Goal: Information Seeking & Learning: Understand process/instructions

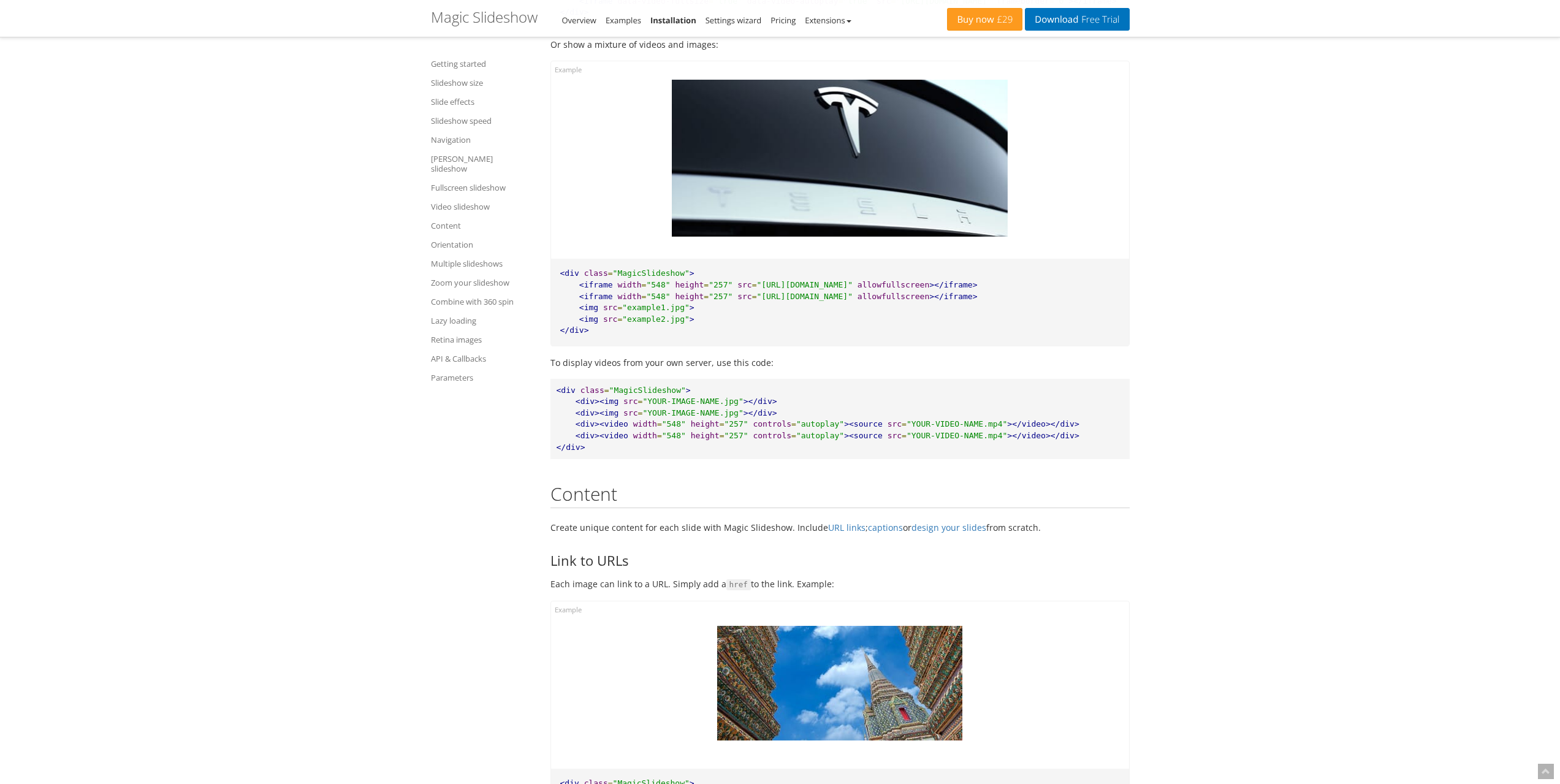
scroll to position [11245, 0]
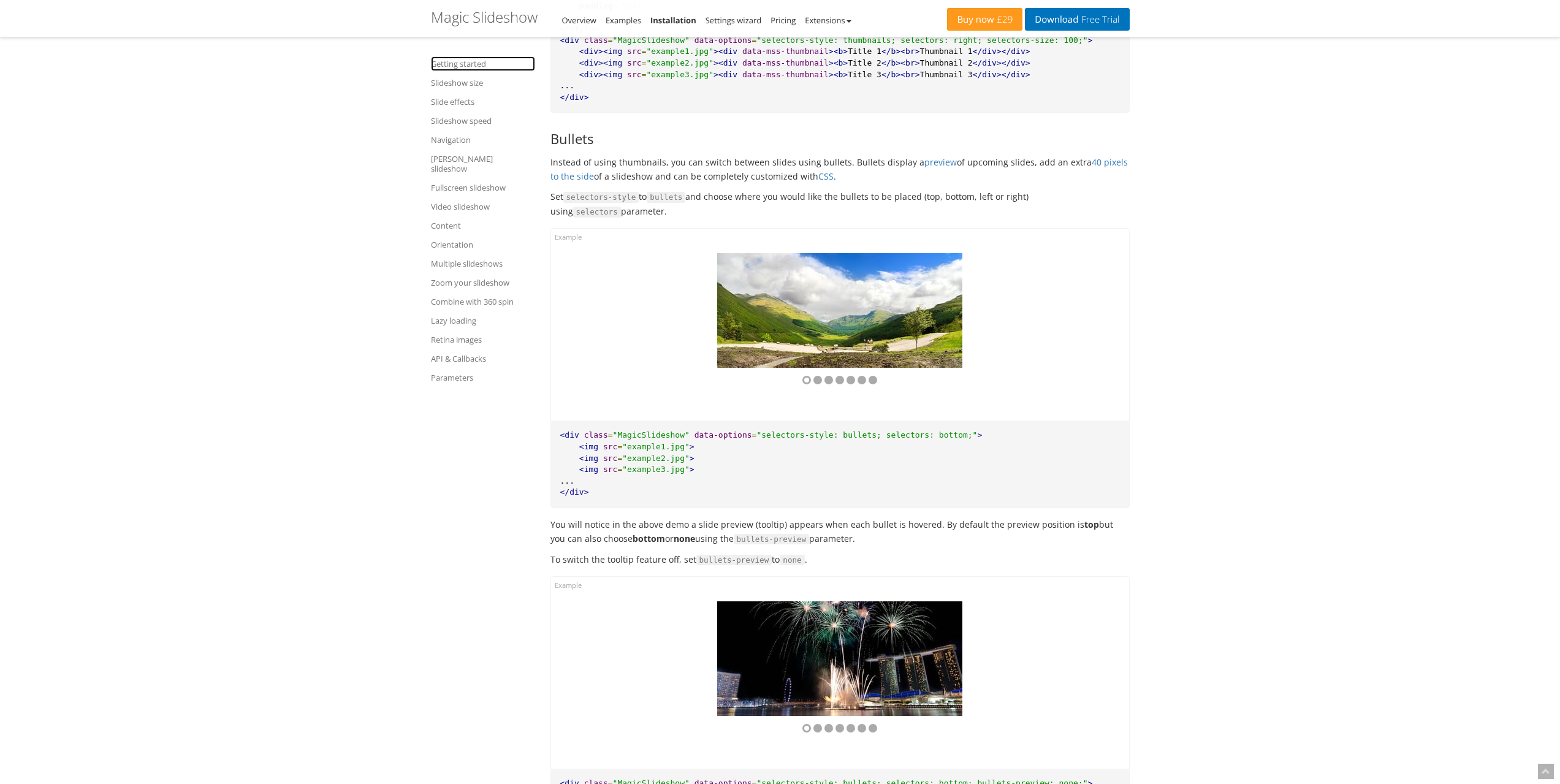
click at [481, 67] on link "Getting started" at bounding box center [483, 63] width 104 height 14
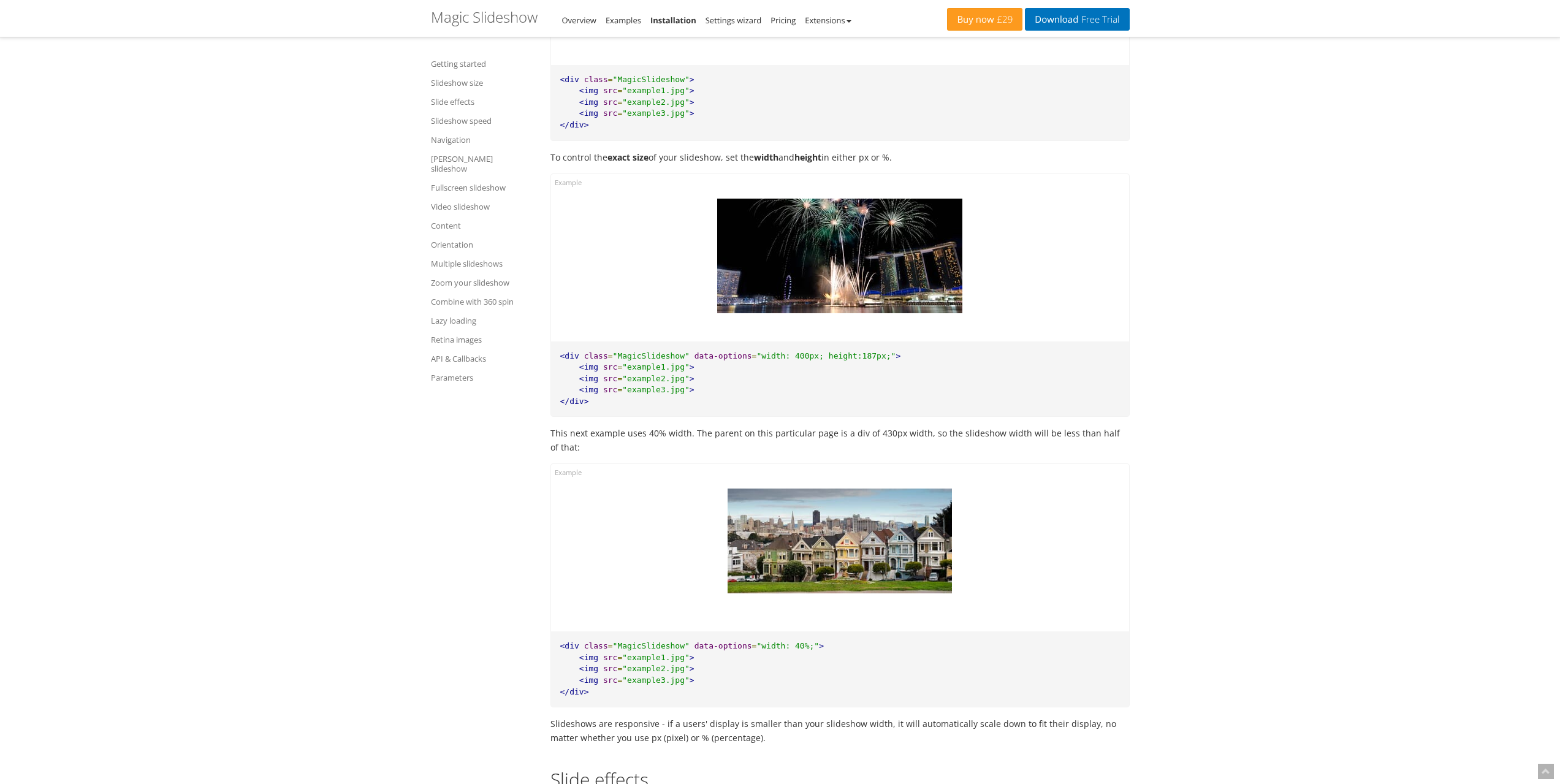
scroll to position [1724, 0]
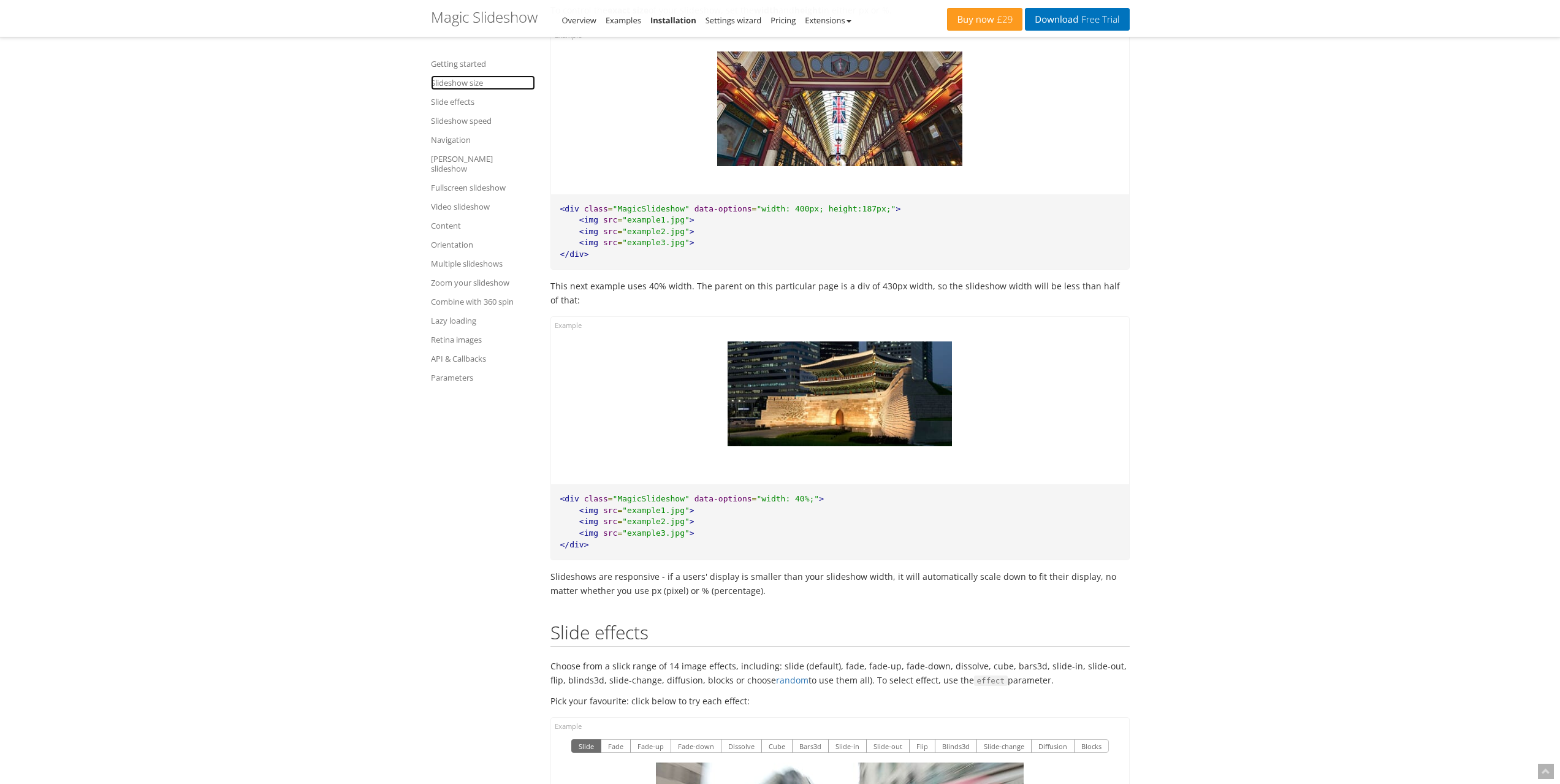
click at [452, 78] on link "Slideshow size" at bounding box center [483, 82] width 104 height 14
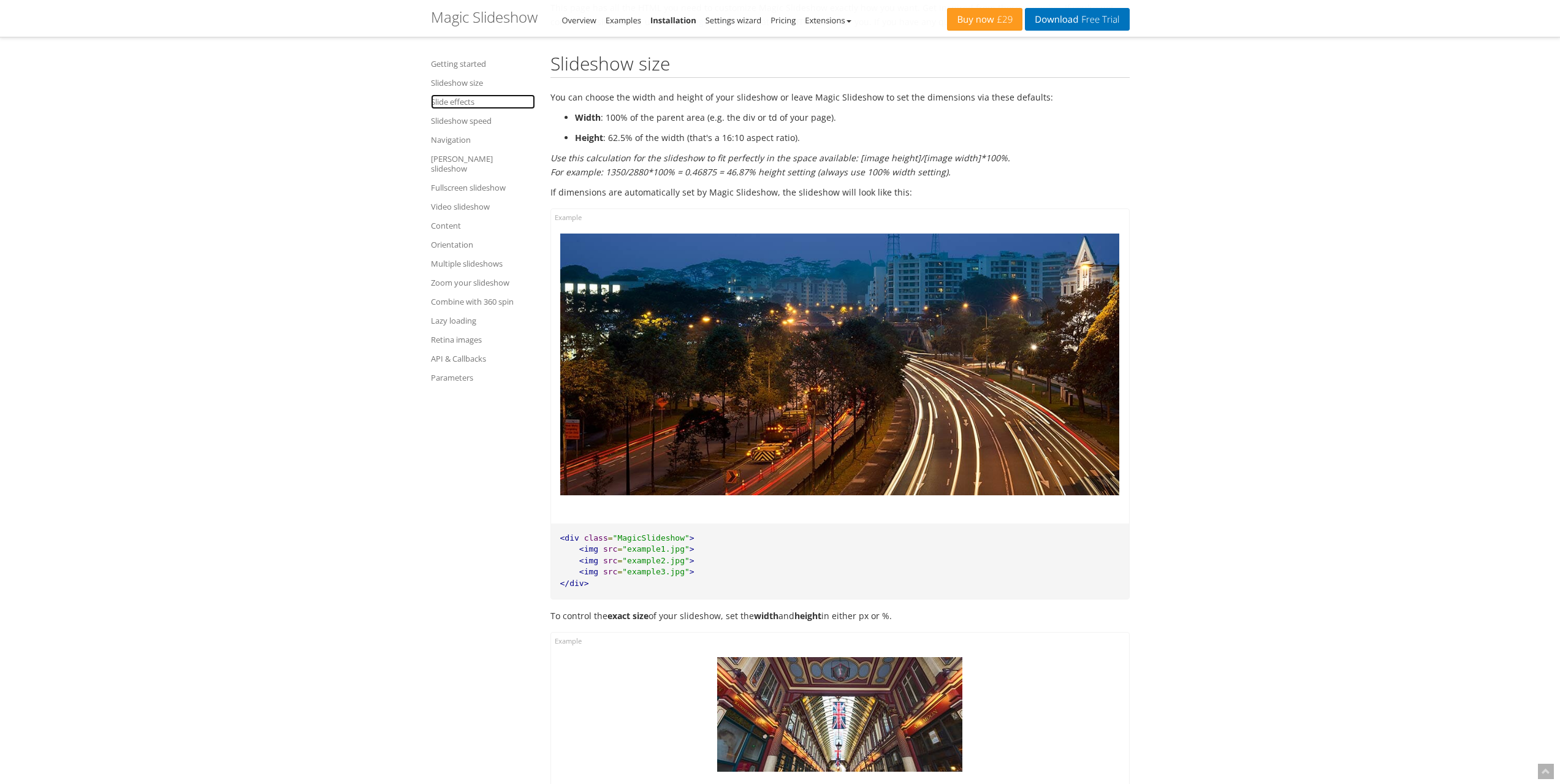
click at [454, 105] on link "Slide effects" at bounding box center [483, 101] width 104 height 14
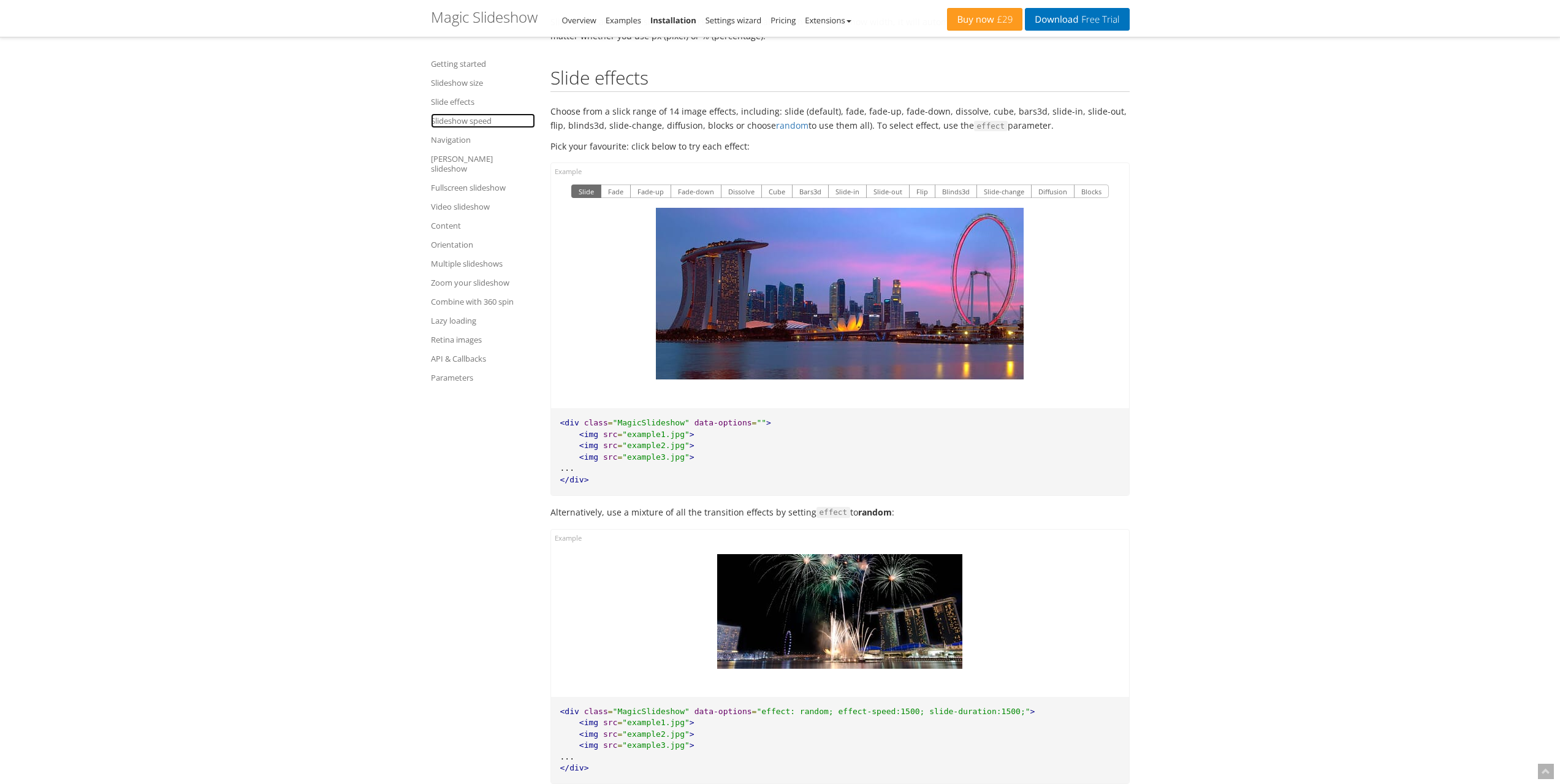
click at [450, 118] on link "Slideshow speed" at bounding box center [483, 120] width 104 height 14
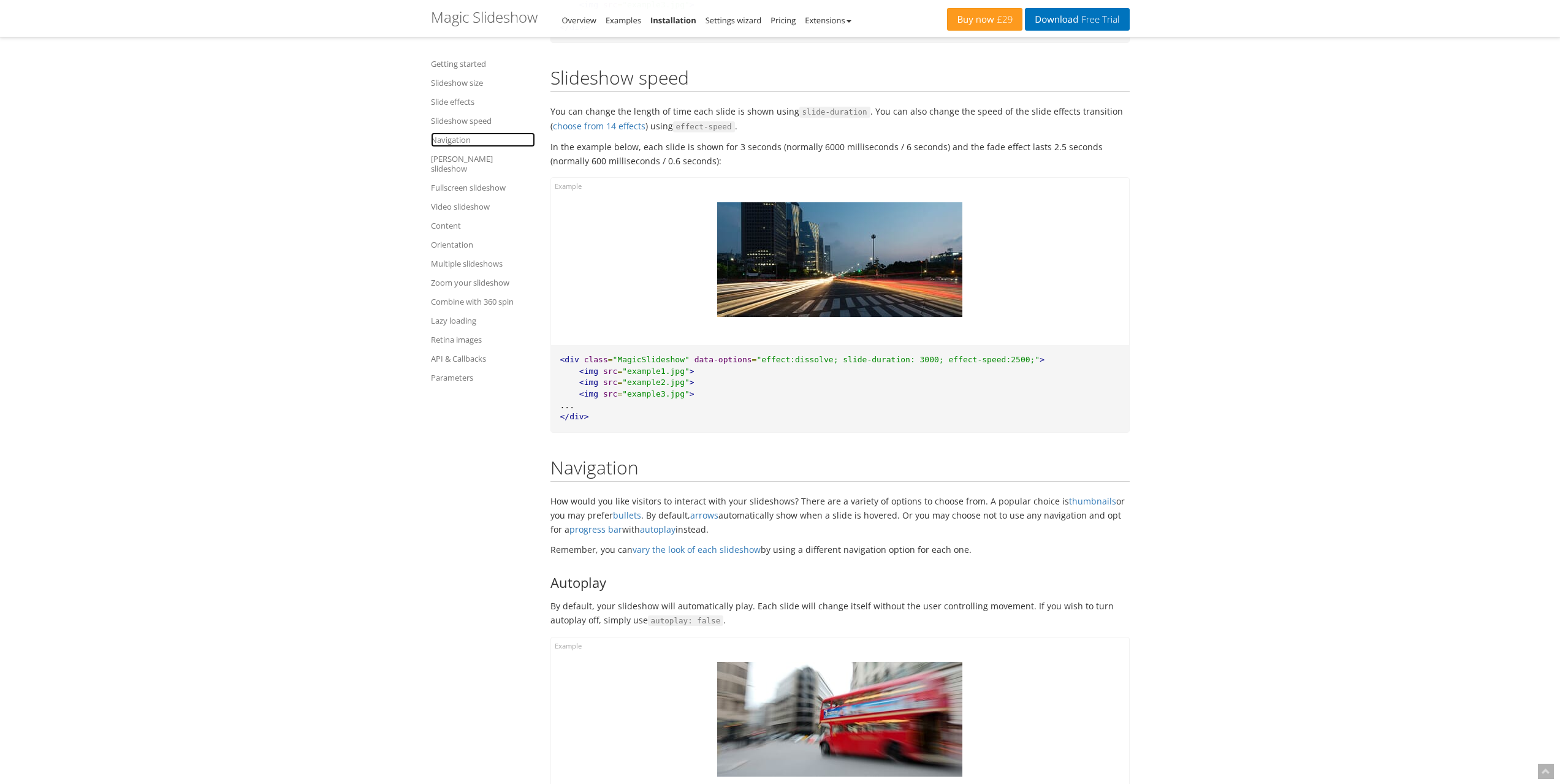
click at [449, 140] on link "Navigation" at bounding box center [483, 139] width 104 height 14
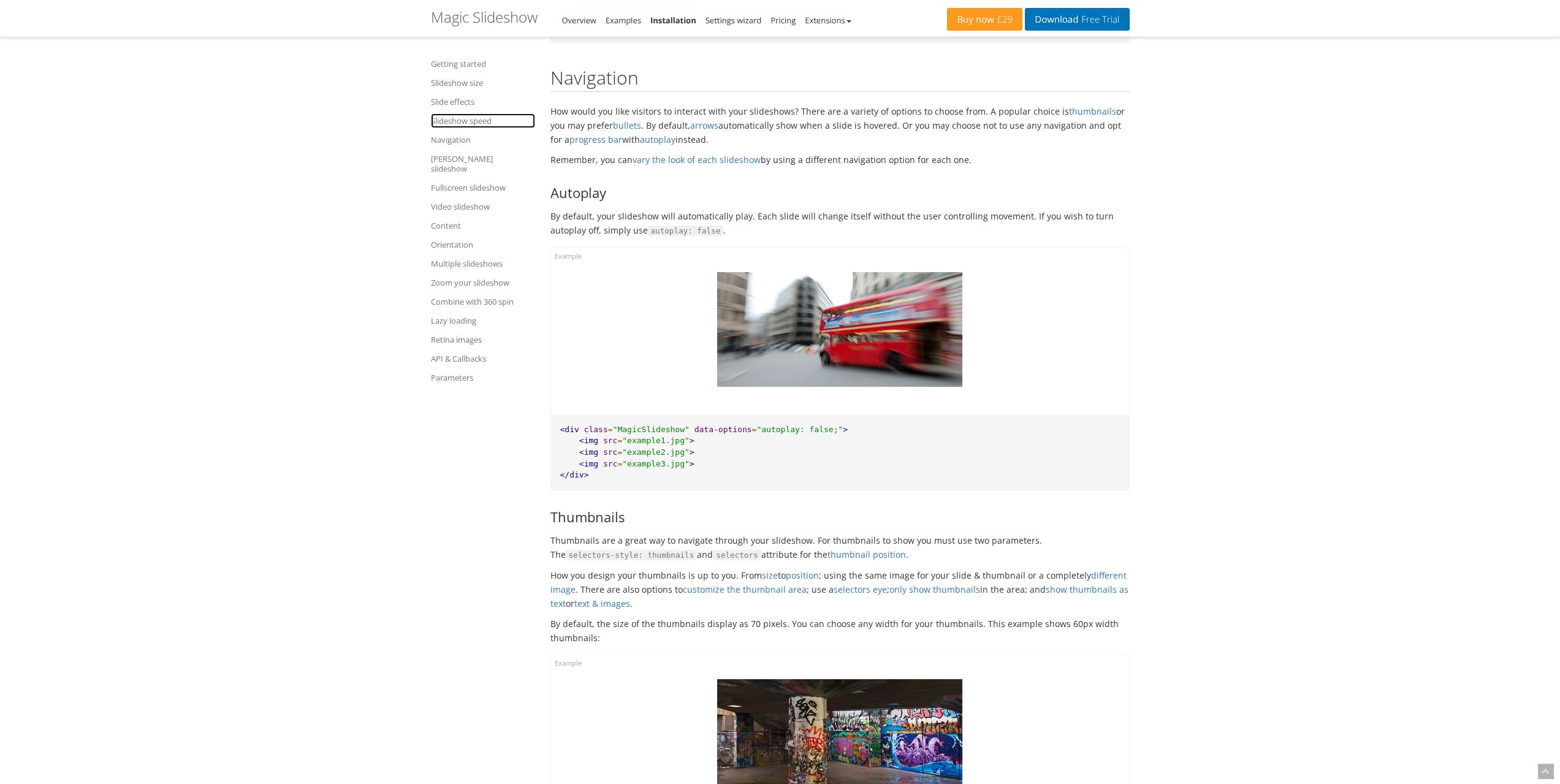
click at [452, 121] on link "Slideshow speed" at bounding box center [483, 120] width 104 height 14
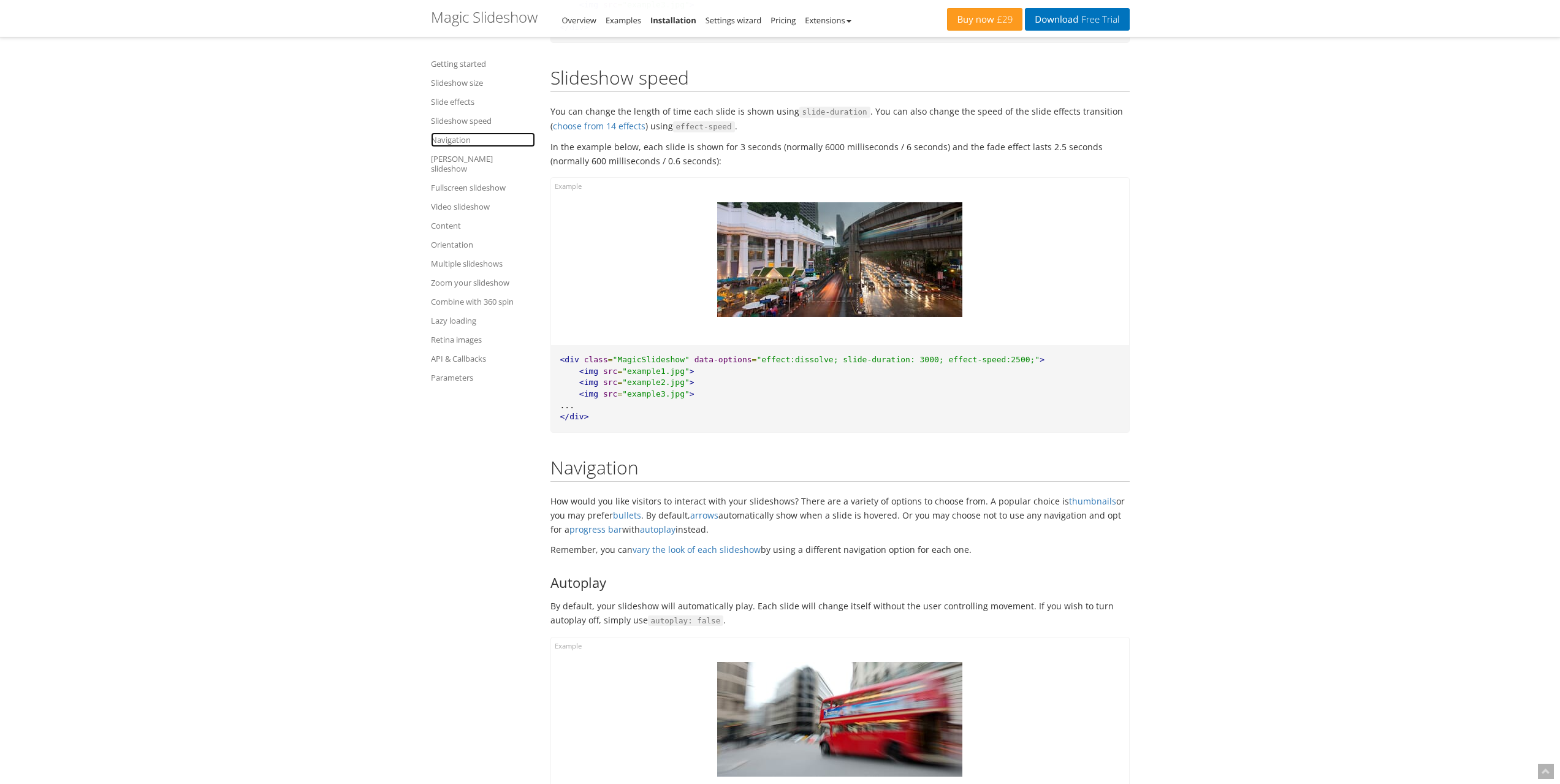
click at [444, 140] on link "Navigation" at bounding box center [483, 139] width 104 height 14
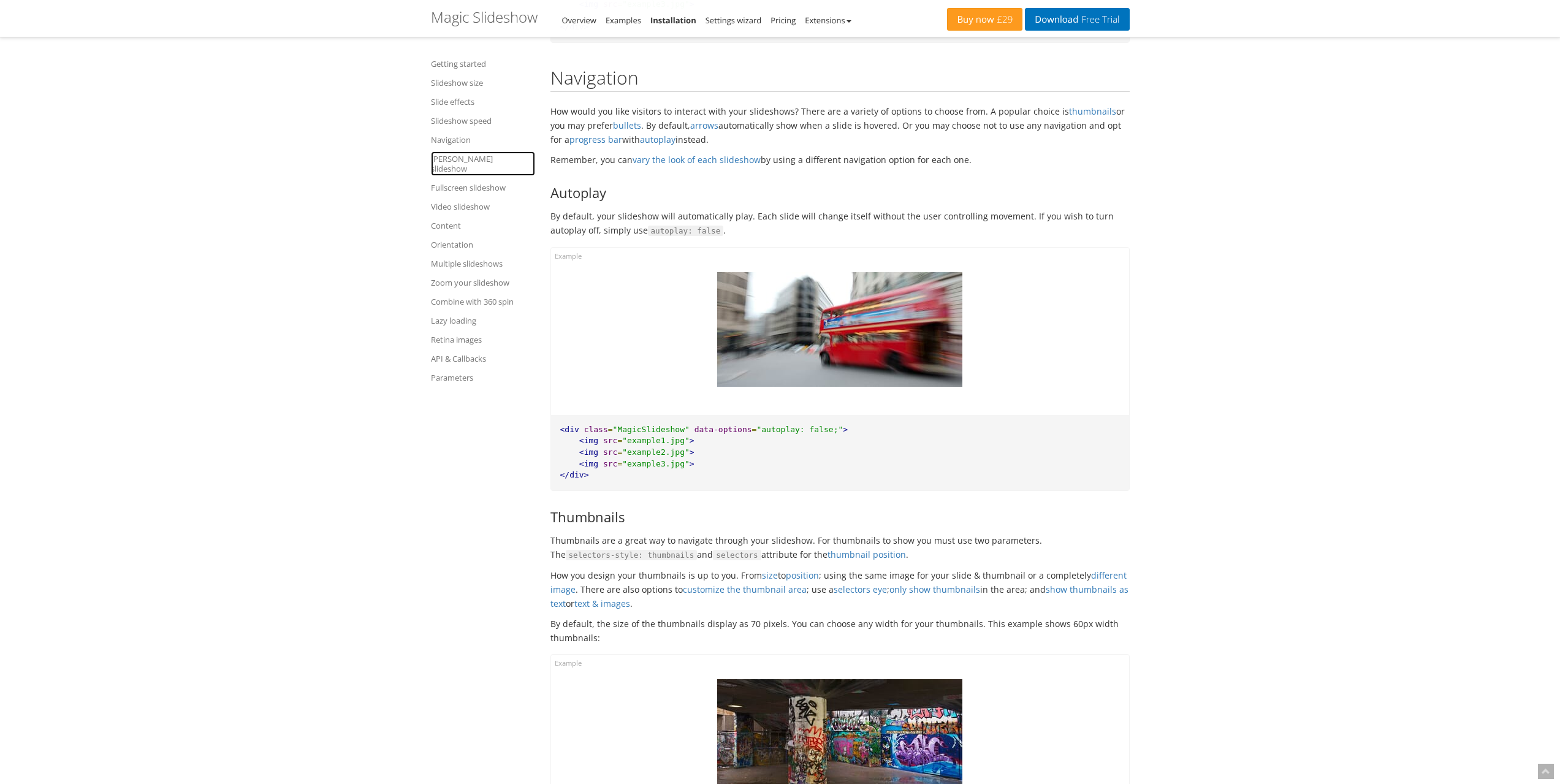
click at [447, 154] on link "Ken Burns slideshow" at bounding box center [483, 164] width 104 height 25
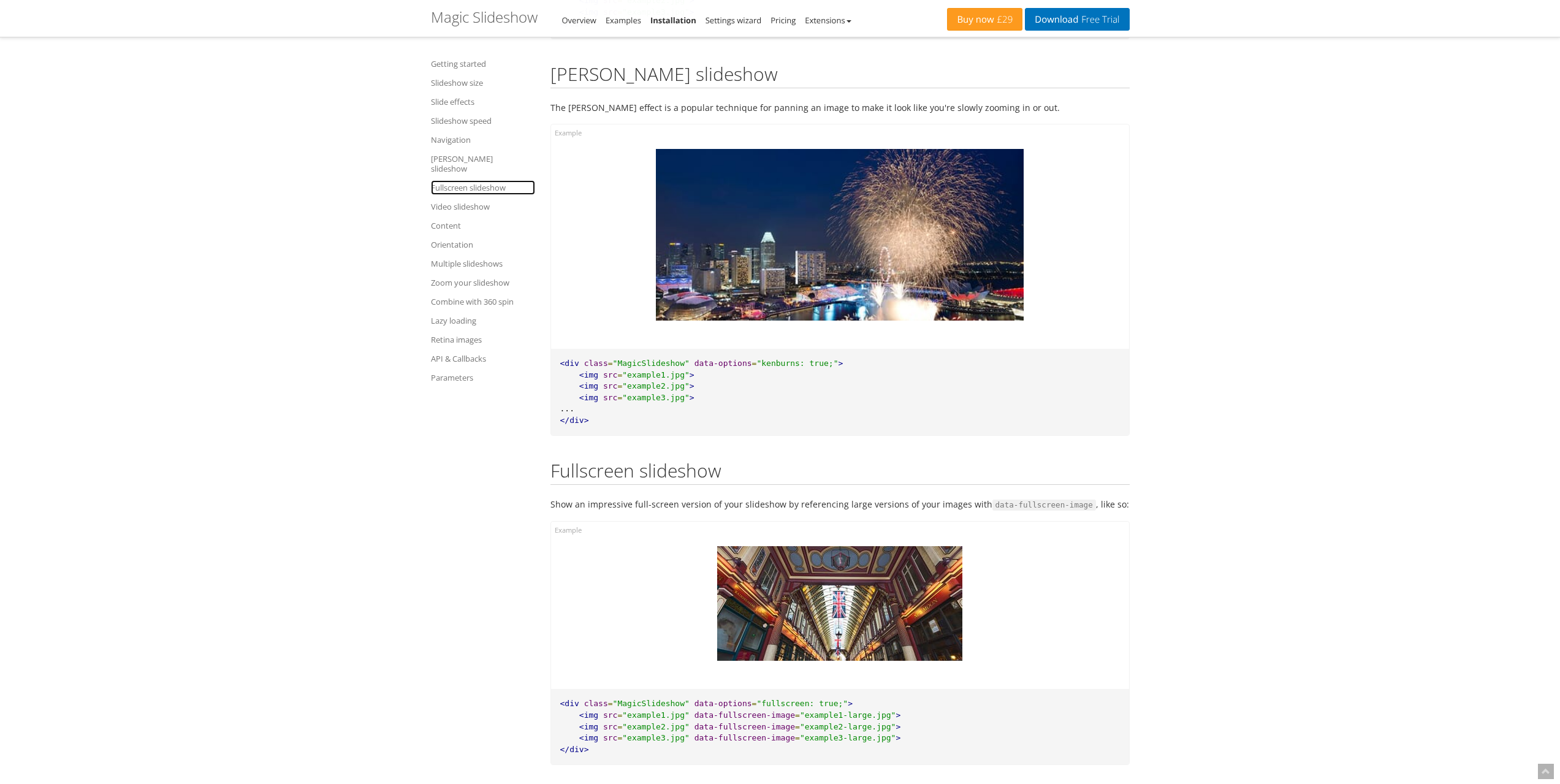
click at [450, 180] on link "Fullscreen slideshow" at bounding box center [483, 187] width 104 height 14
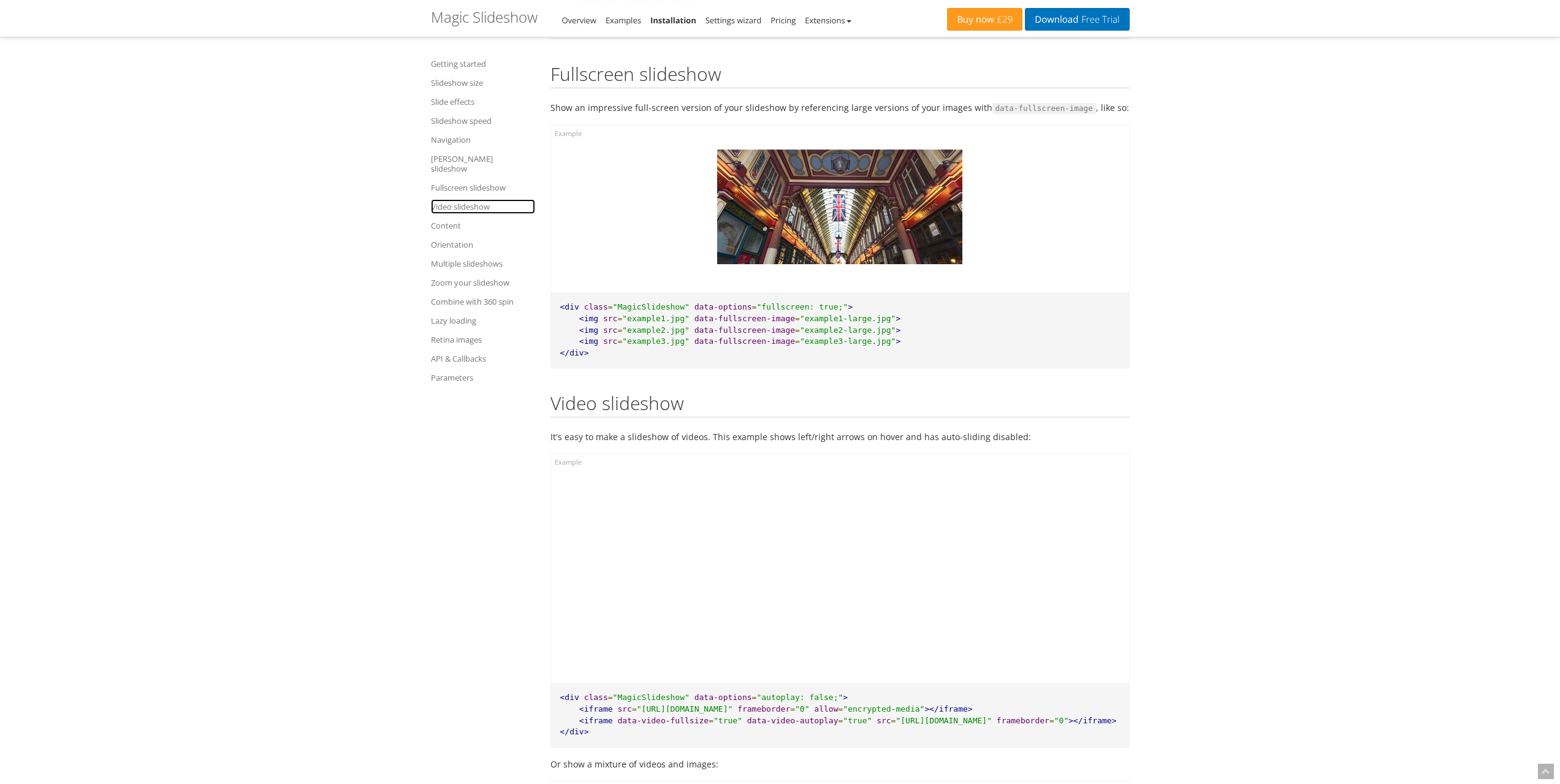
click at [459, 199] on link "Video slideshow" at bounding box center [483, 206] width 104 height 14
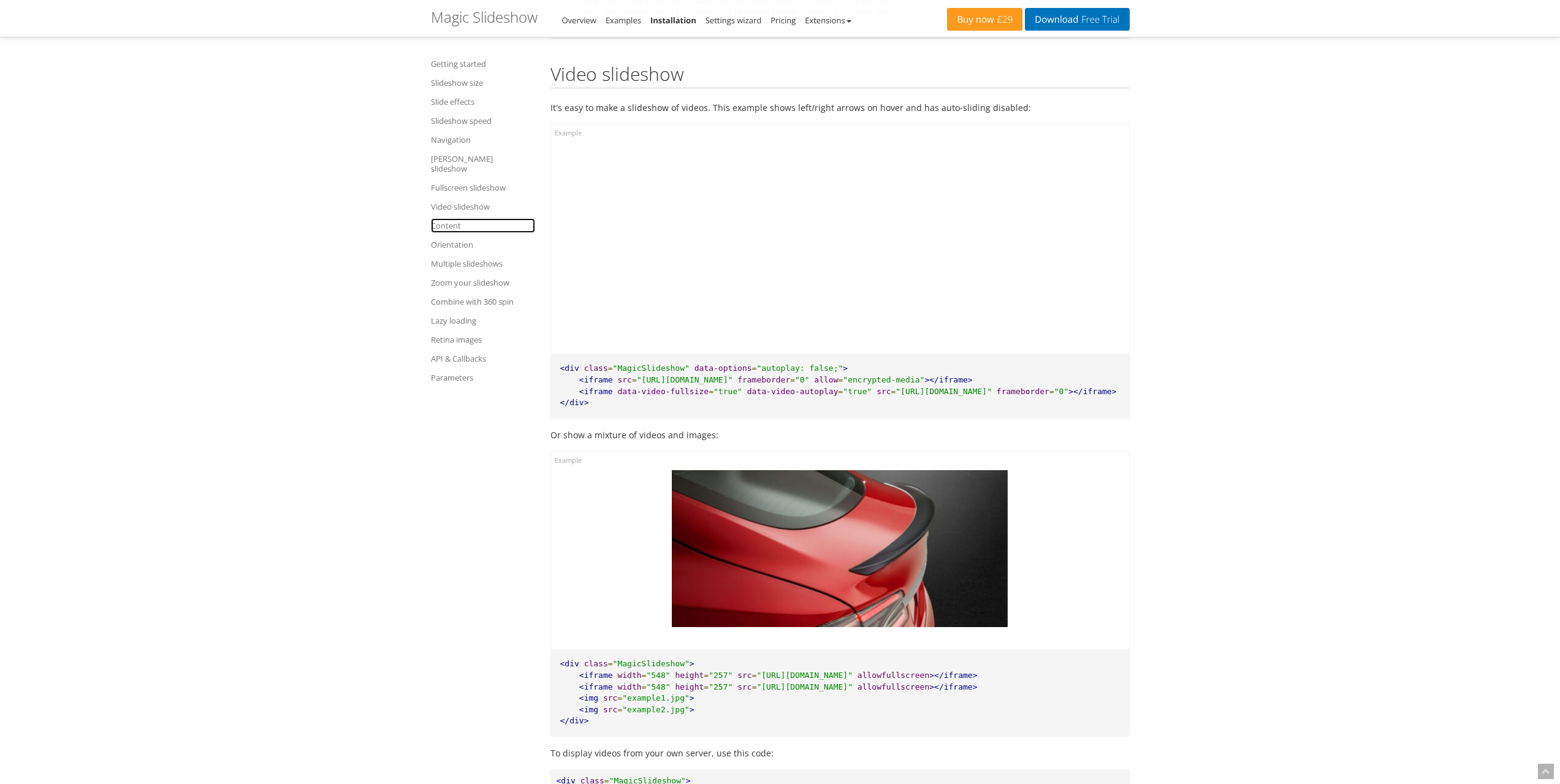
click at [452, 218] on link "Content" at bounding box center [483, 225] width 104 height 14
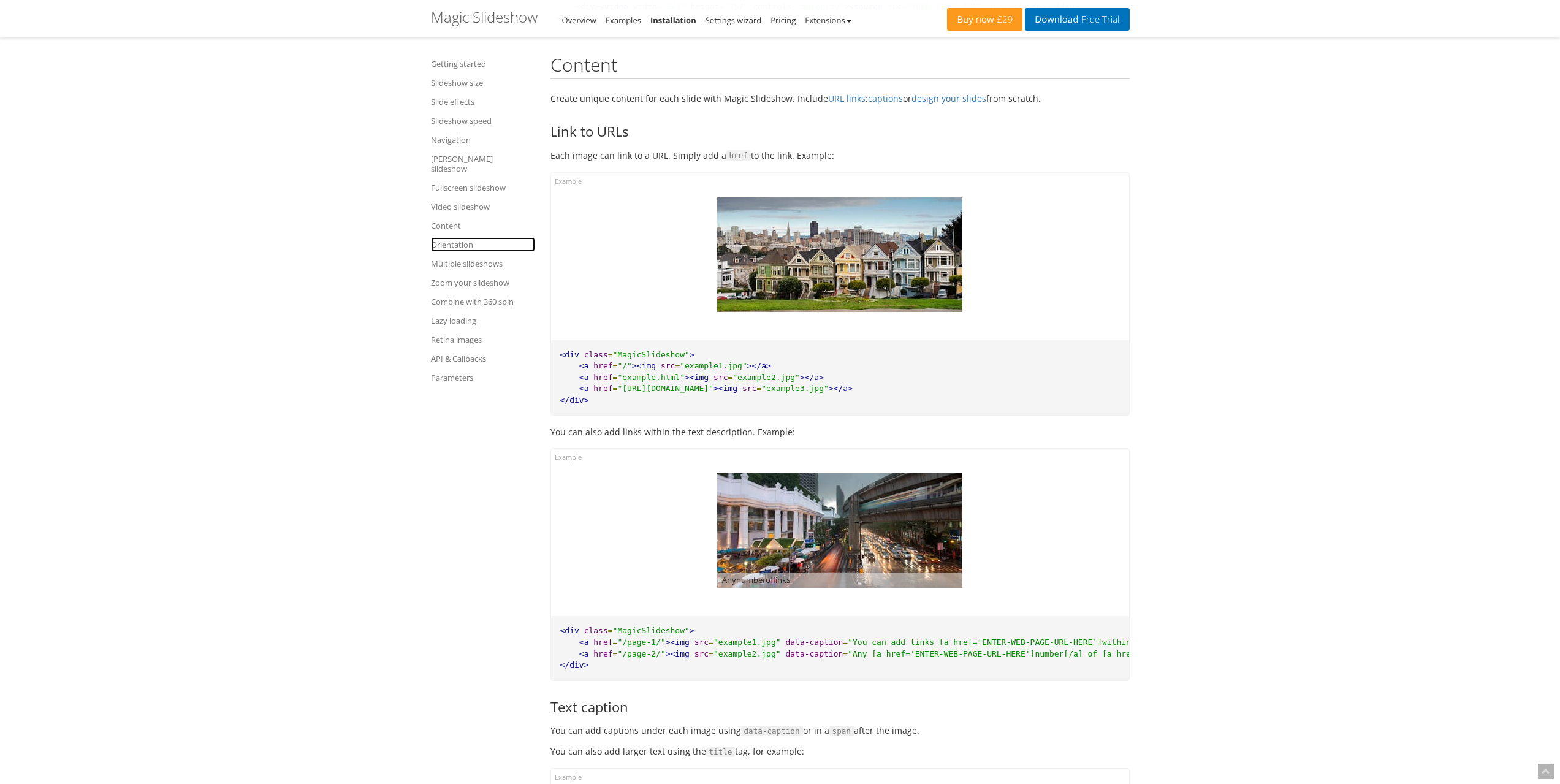
click at [455, 237] on link "Orientation" at bounding box center [483, 244] width 104 height 14
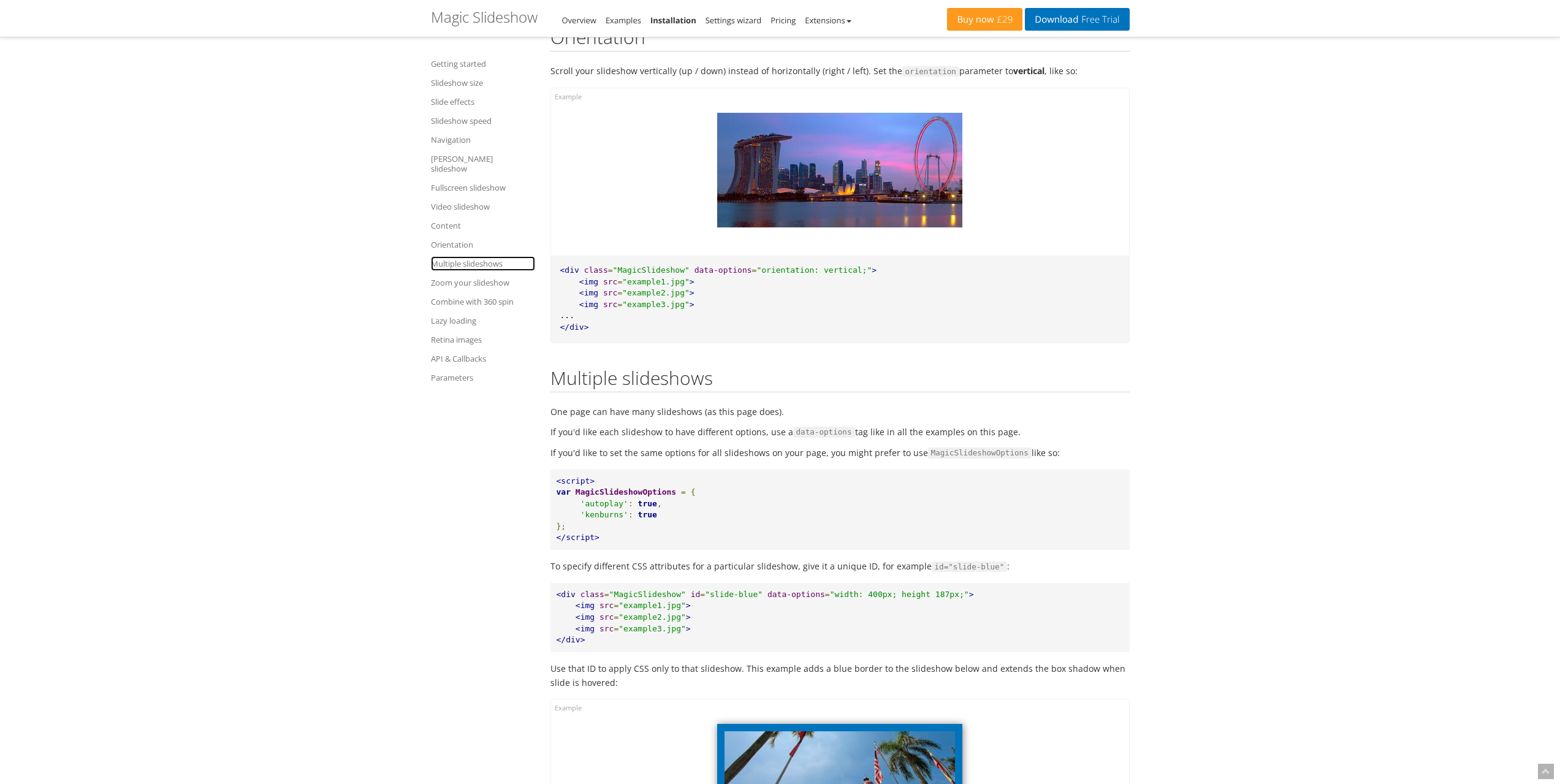
click at [450, 256] on link "Multiple slideshows" at bounding box center [483, 263] width 104 height 14
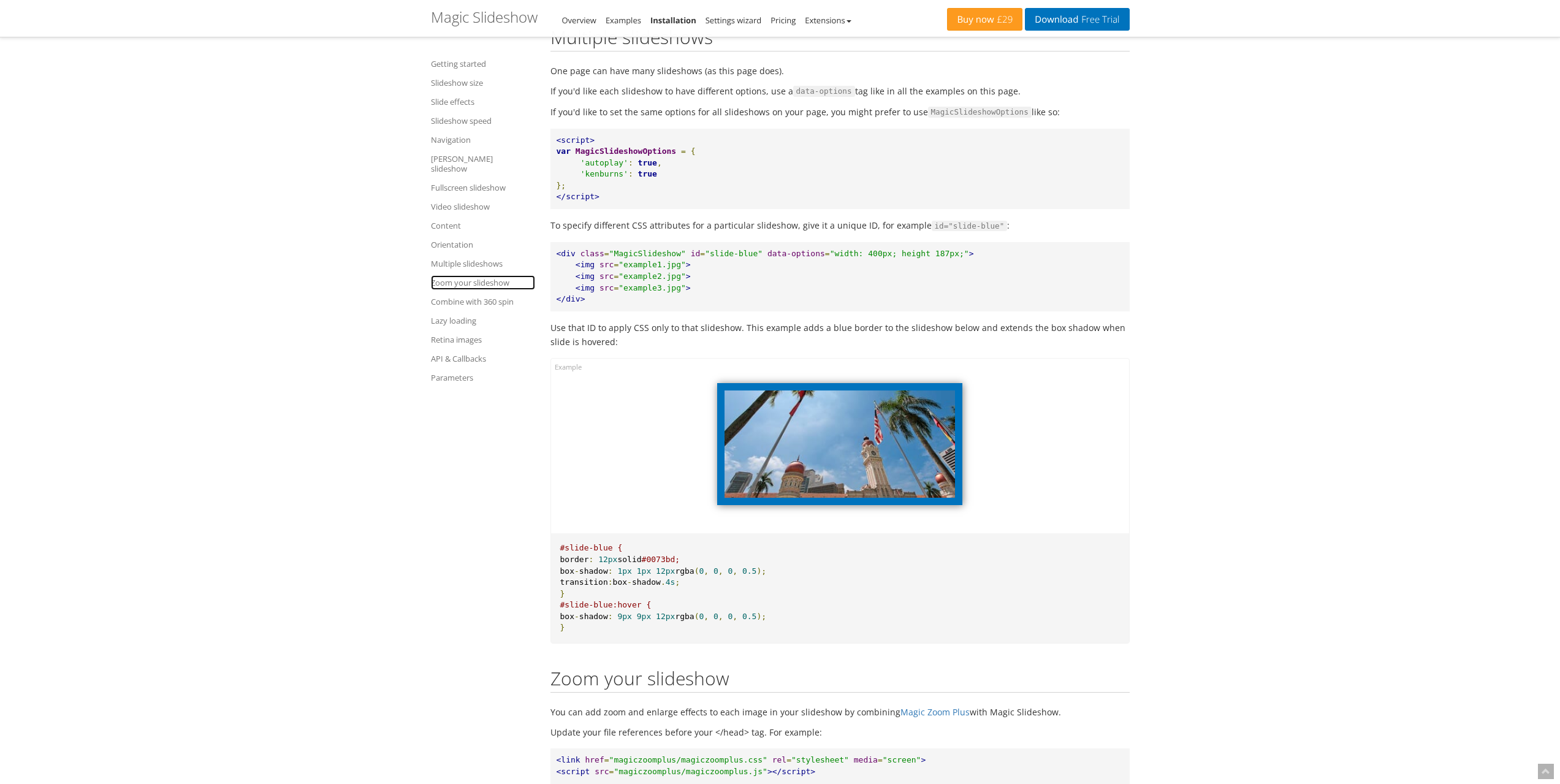
click at [450, 275] on link "Zoom your slideshow" at bounding box center [483, 282] width 104 height 14
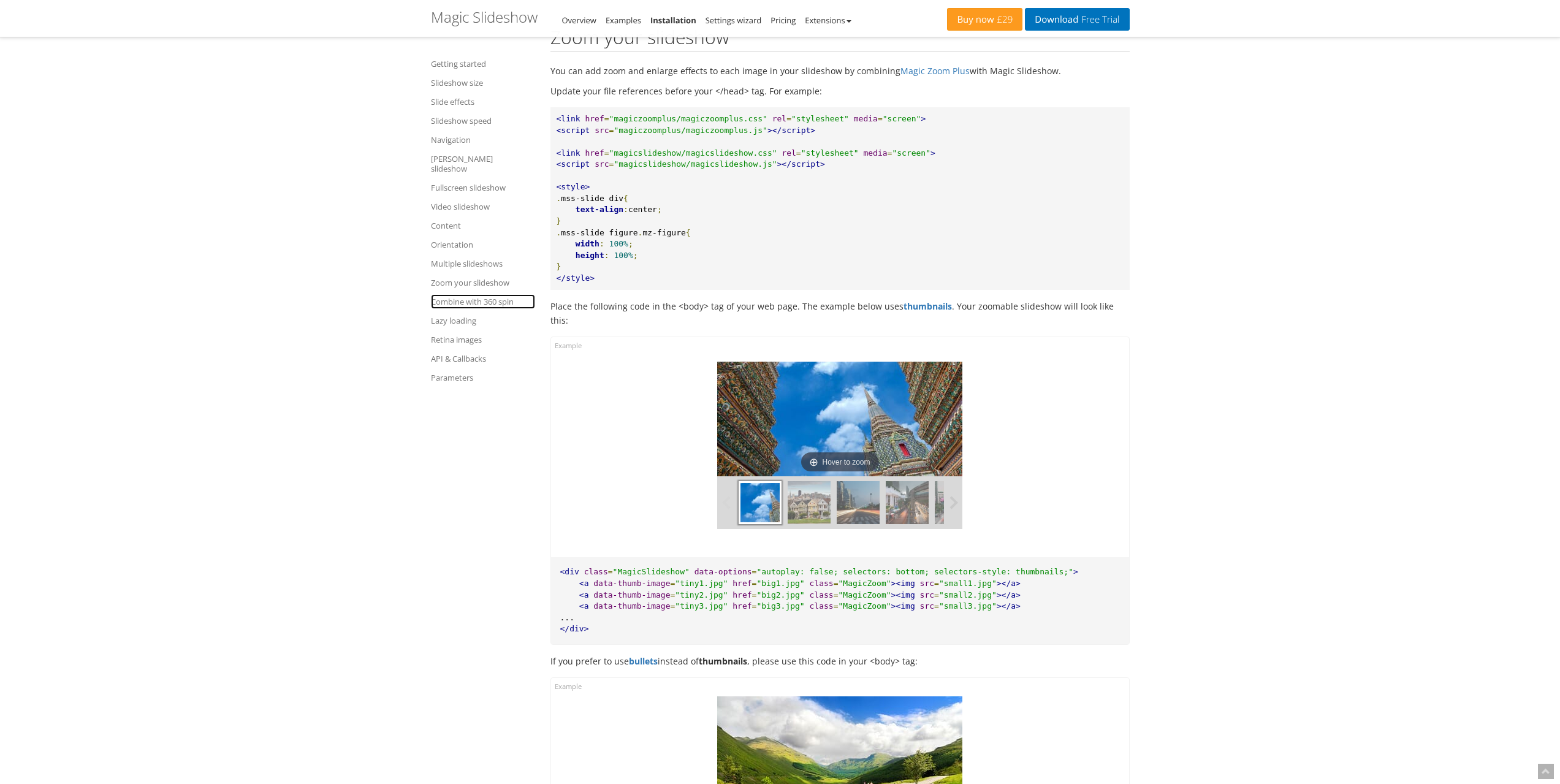
click at [447, 294] on link "Combine with 360 spin" at bounding box center [483, 301] width 104 height 14
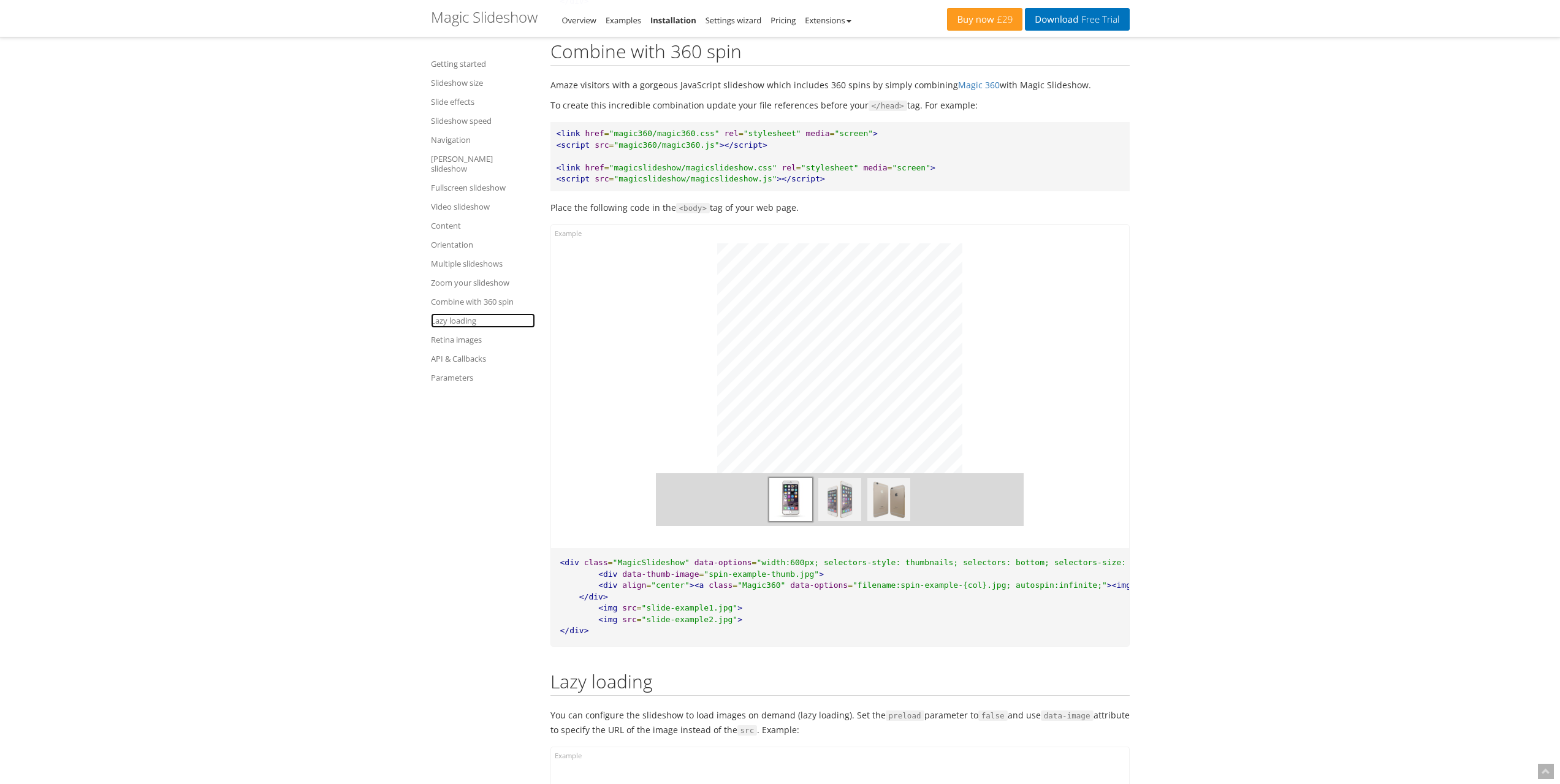
click at [450, 313] on link "Lazy loading" at bounding box center [483, 320] width 104 height 14
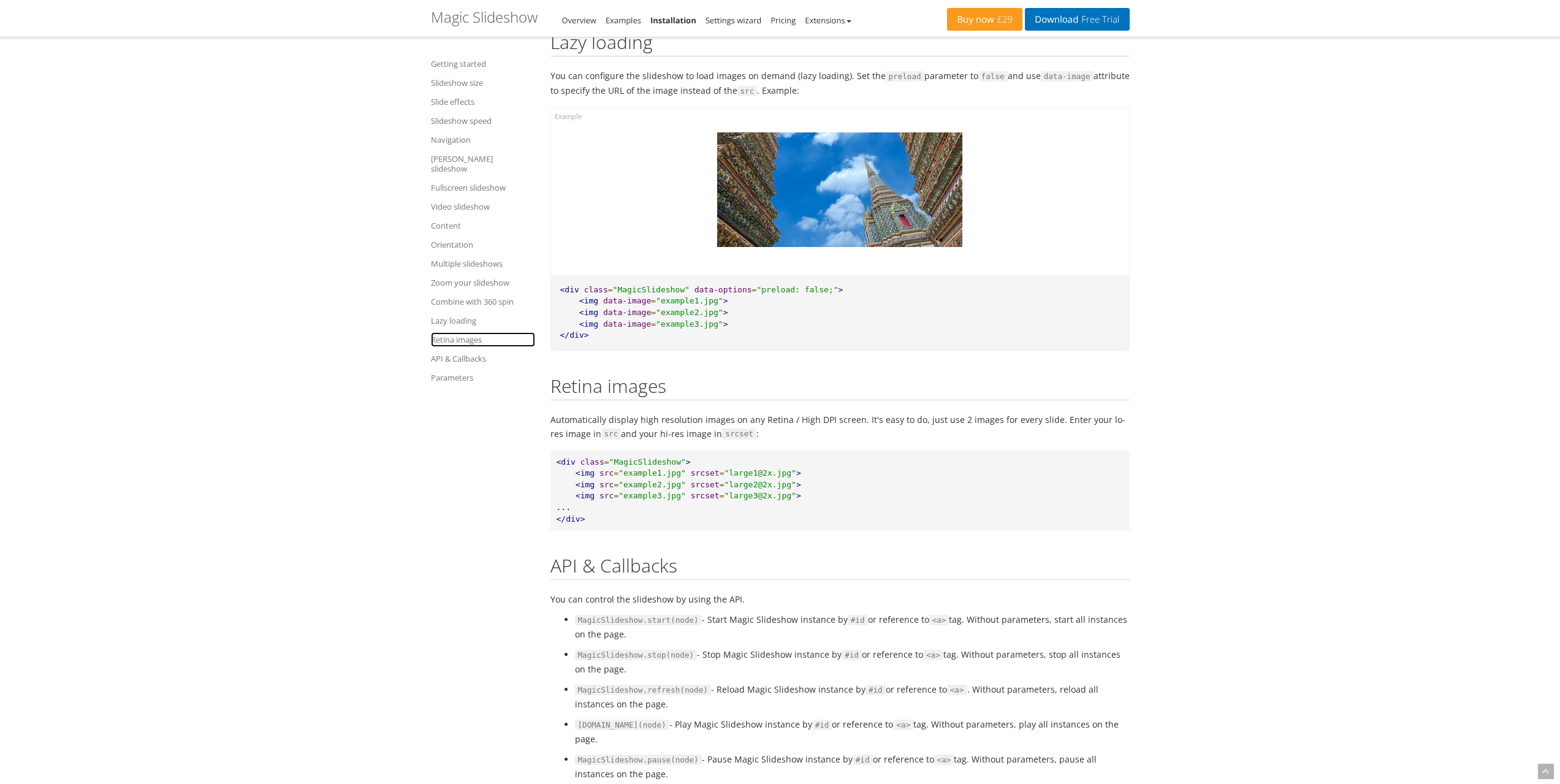
click at [457, 332] on link "Retina images" at bounding box center [483, 339] width 104 height 14
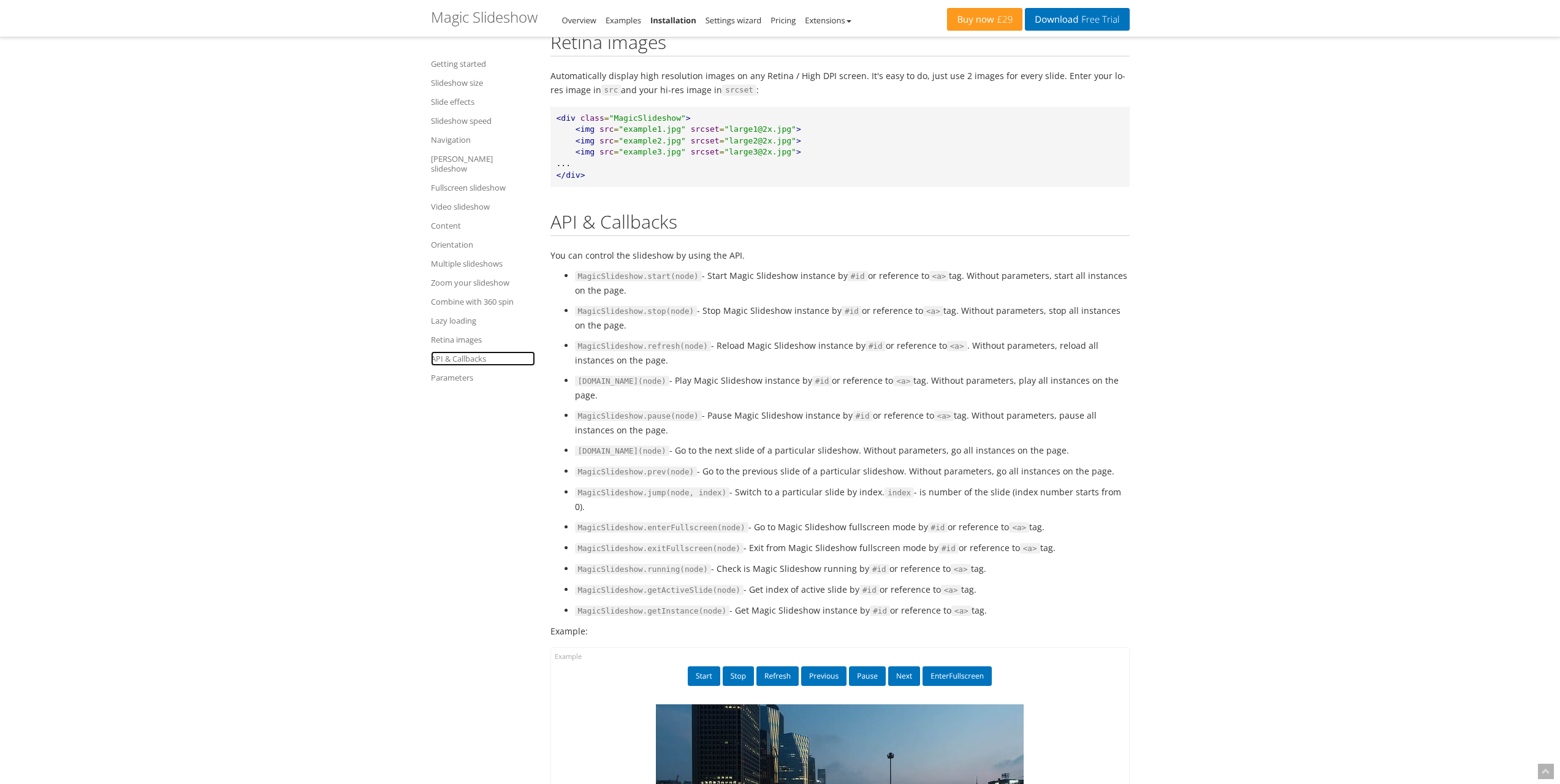
click at [454, 351] on link "API & Callbacks" at bounding box center [483, 358] width 104 height 14
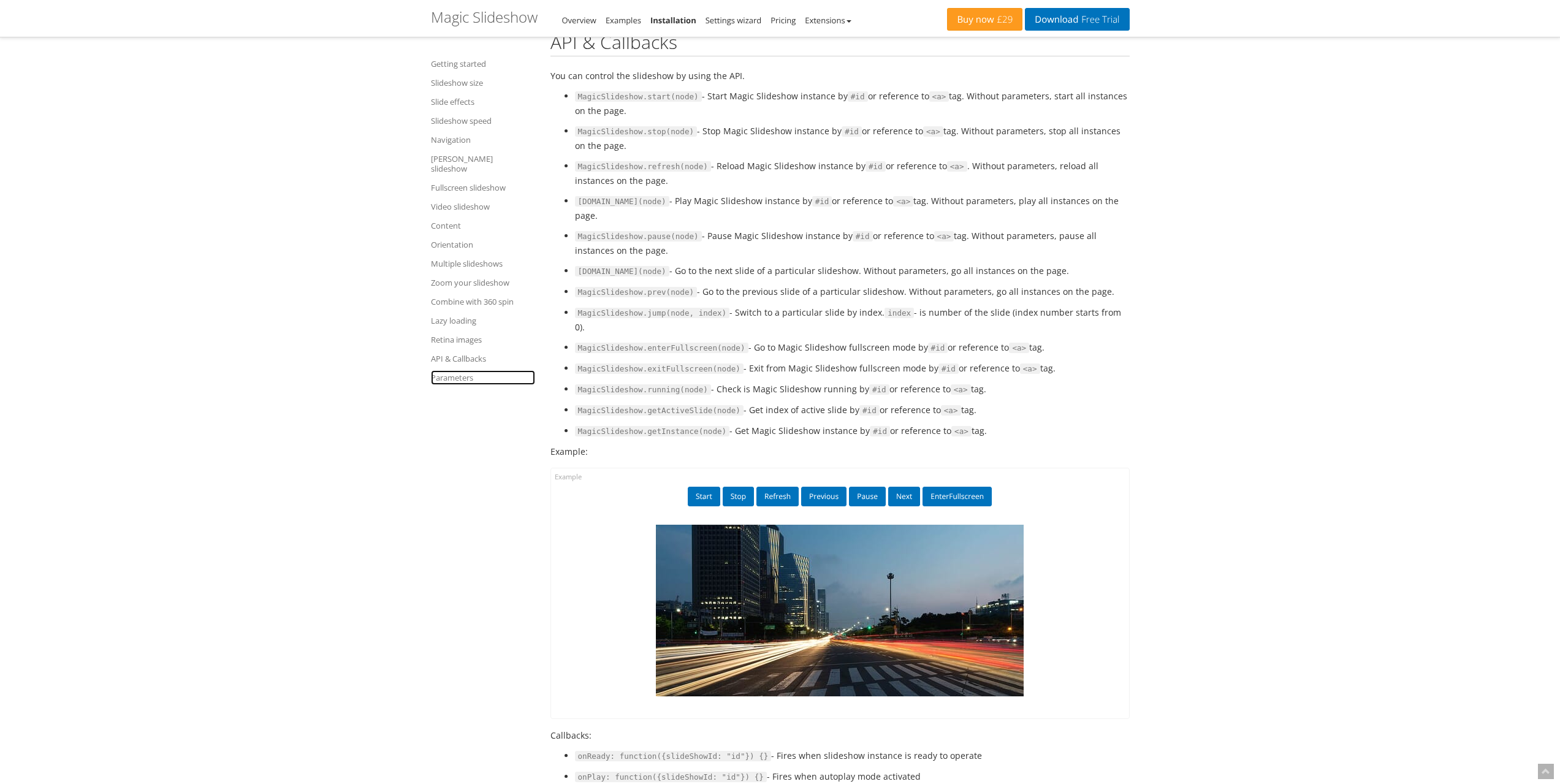
click at [451, 370] on link "Parameters" at bounding box center [483, 377] width 104 height 14
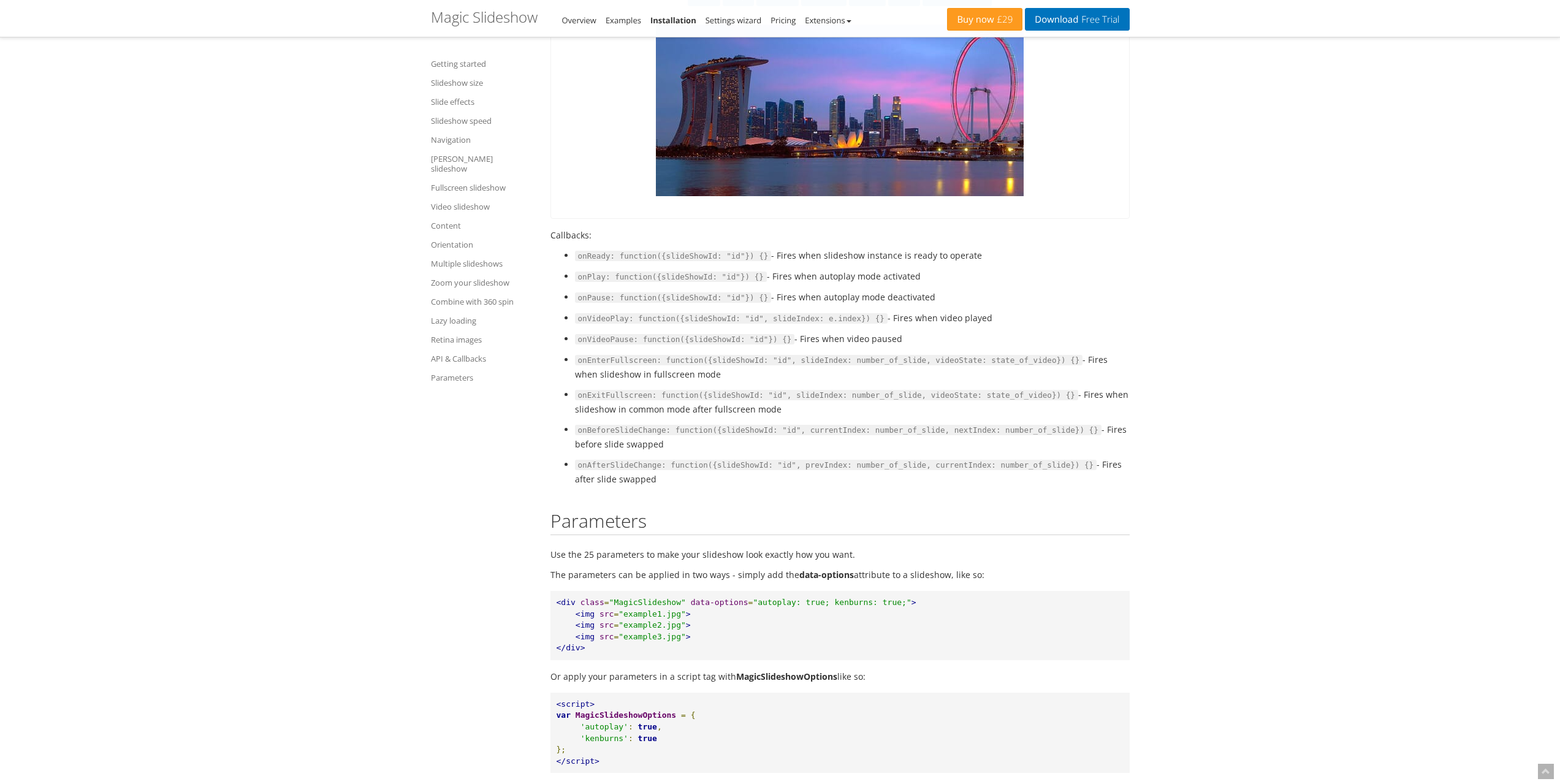
scroll to position [16941, 0]
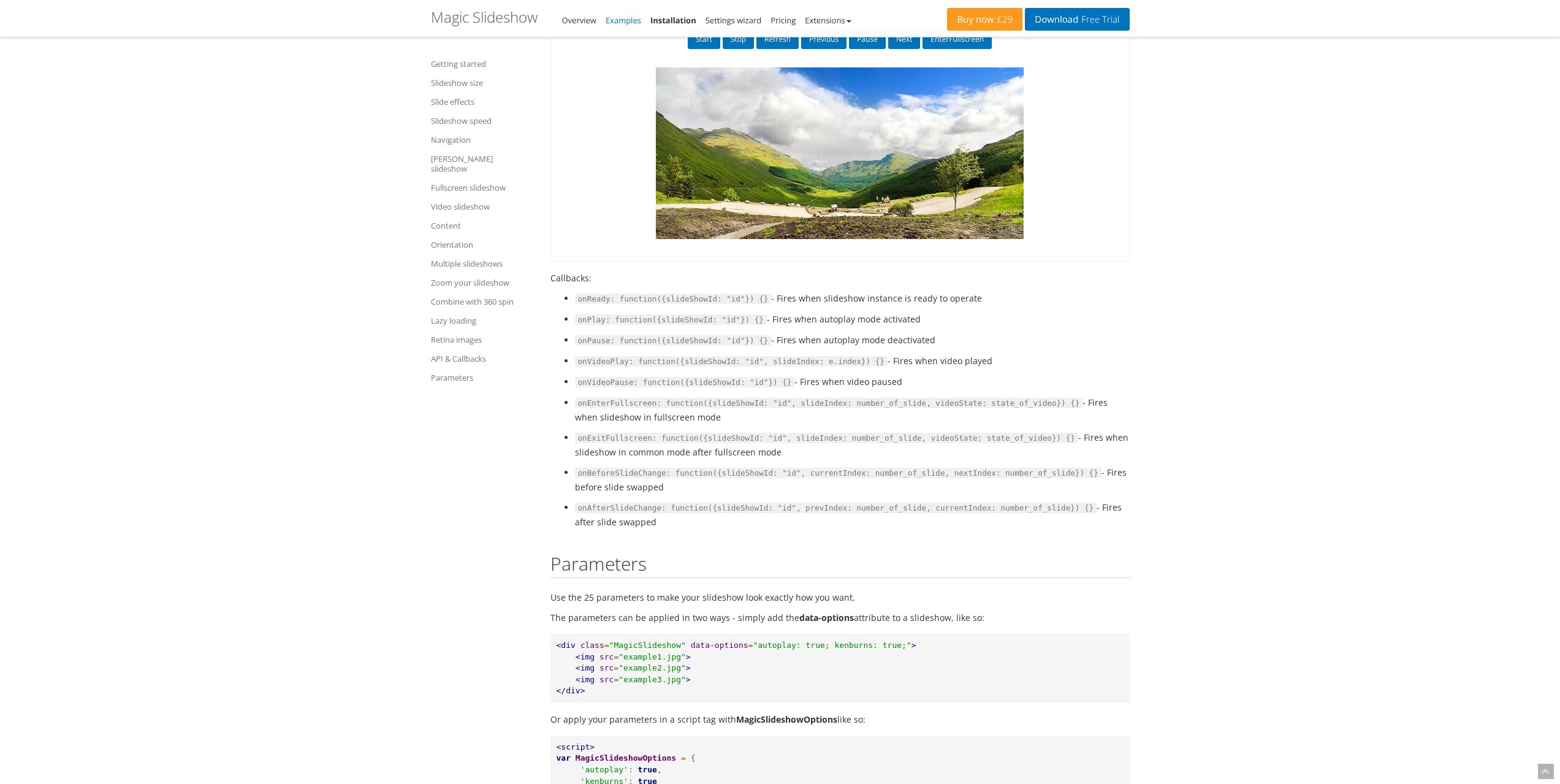
click at [622, 22] on link "Examples" at bounding box center [624, 20] width 36 height 11
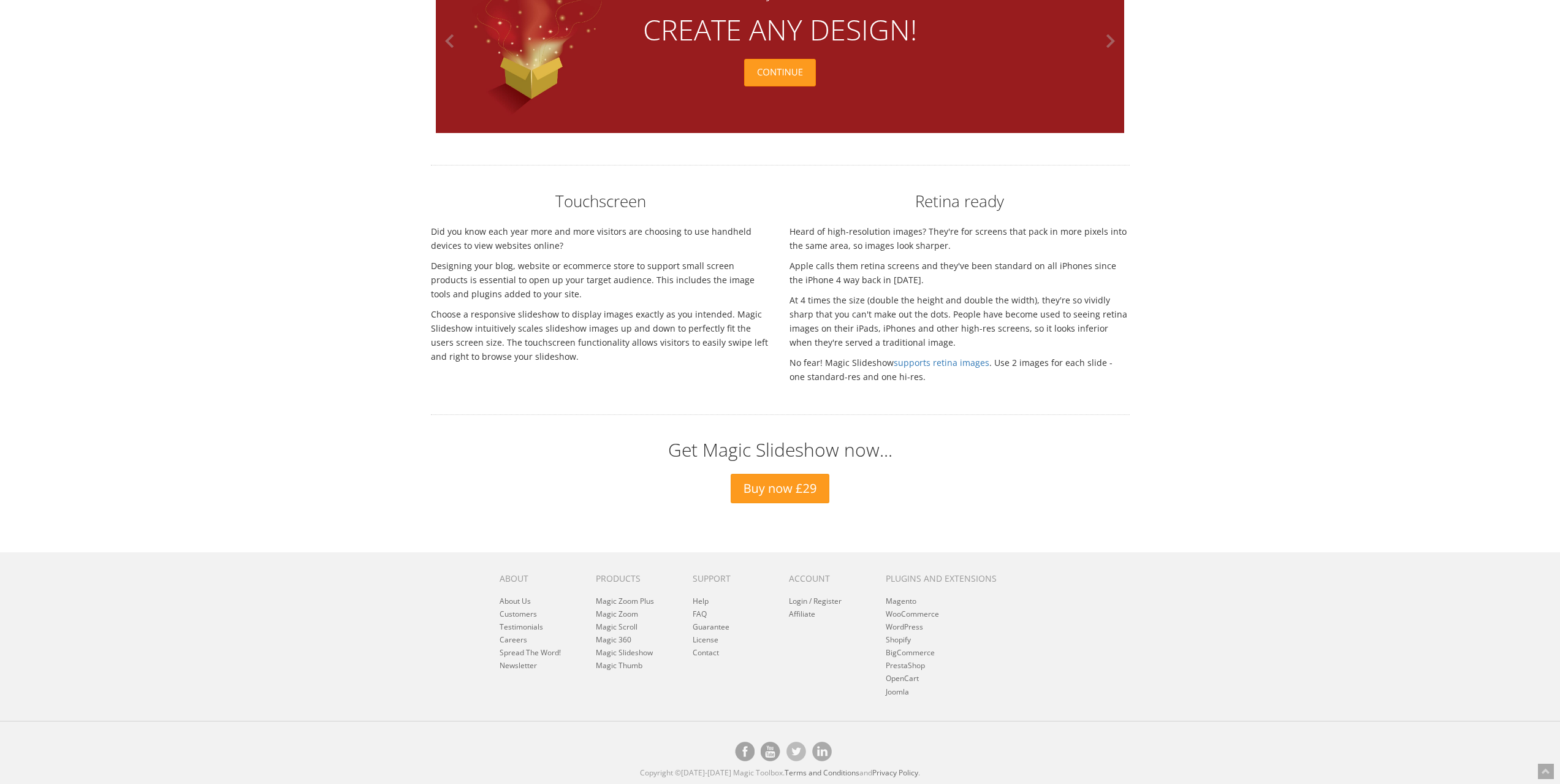
scroll to position [3414, 0]
